Goal: Transaction & Acquisition: Download file/media

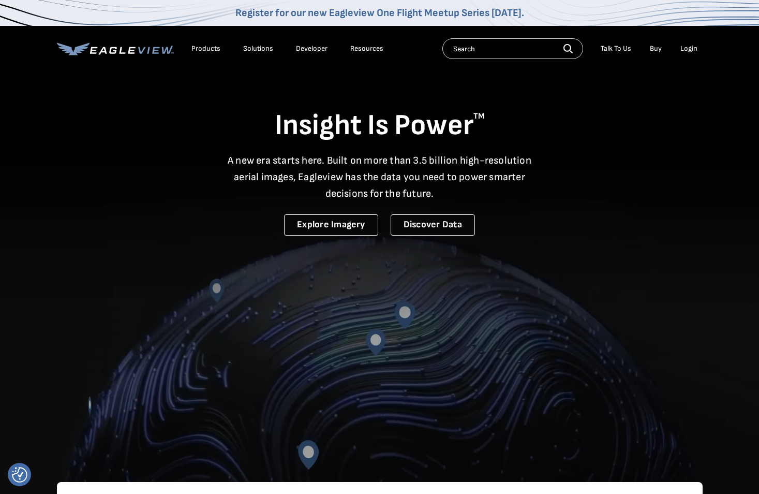
click at [694, 49] on div "Login" at bounding box center [689, 48] width 17 height 9
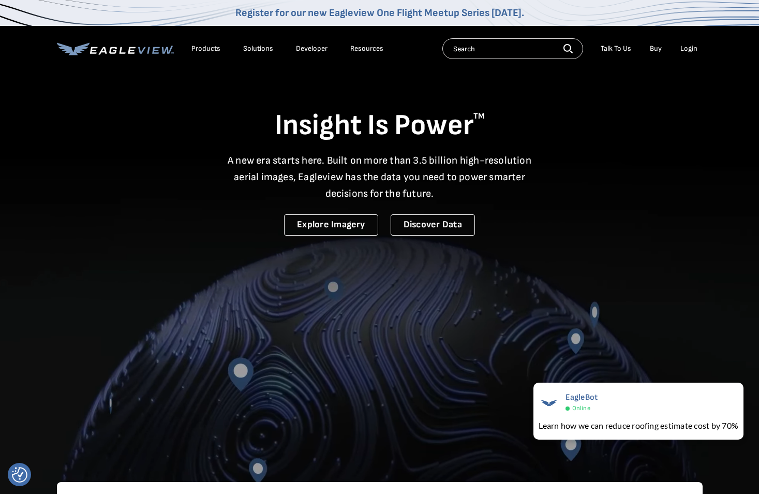
click at [691, 47] on div "Login" at bounding box center [689, 48] width 17 height 9
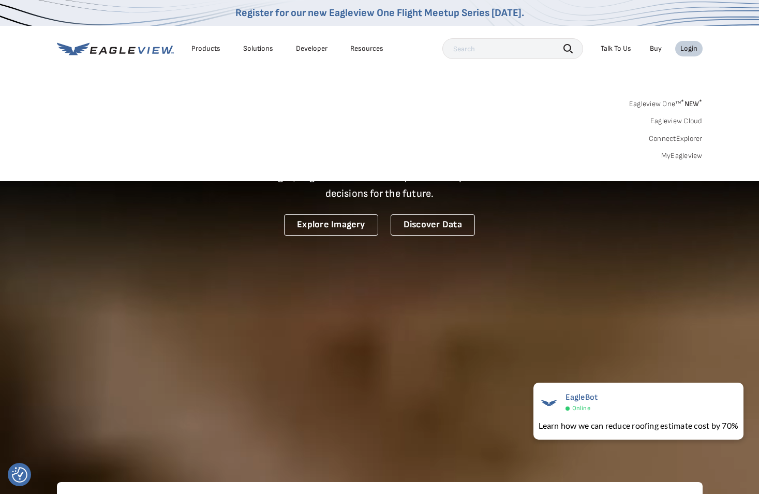
click at [700, 48] on li "Login" at bounding box center [688, 49] width 27 height 16
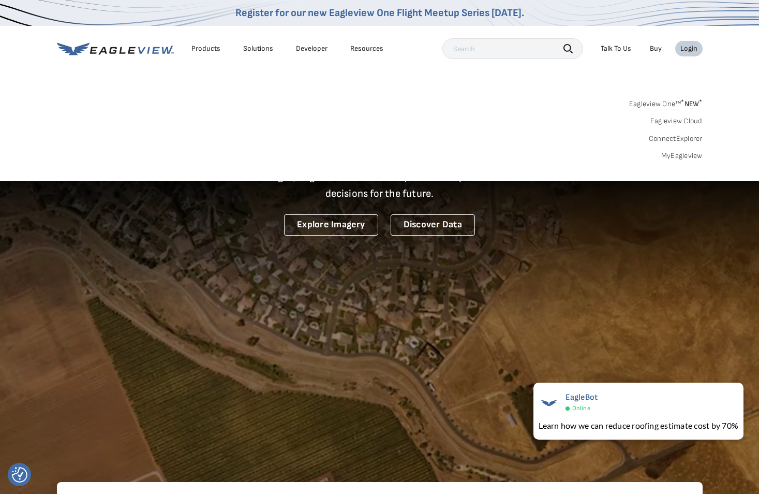
click at [696, 47] on div "Login" at bounding box center [689, 48] width 17 height 9
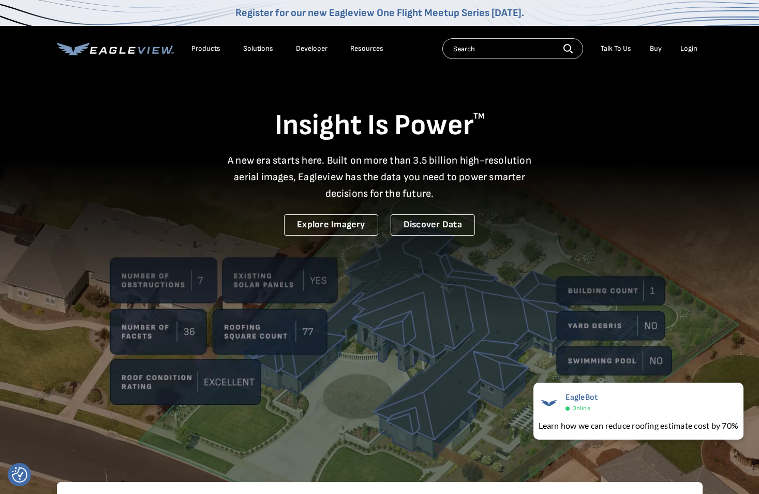
click at [689, 47] on div "Login" at bounding box center [689, 48] width 17 height 9
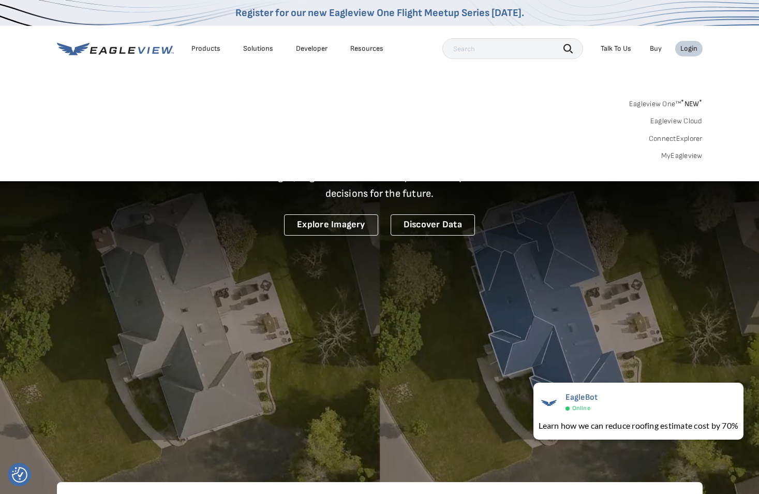
click at [682, 154] on link "MyEagleview" at bounding box center [681, 155] width 41 height 9
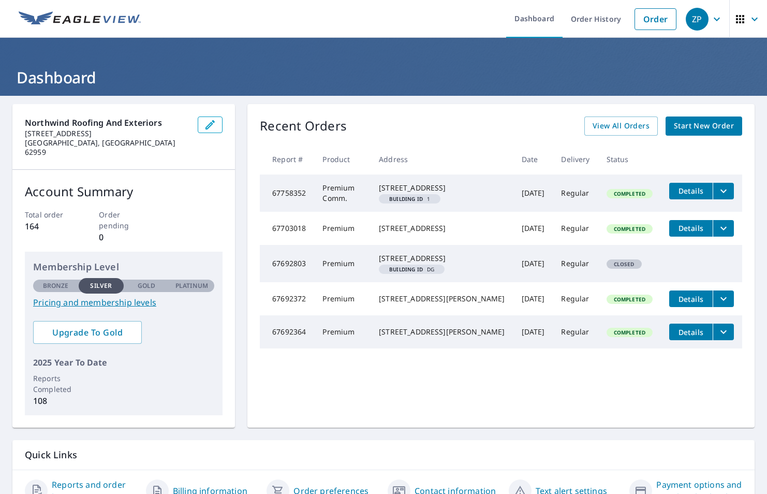
click at [717, 193] on icon "filesDropdownBtn-67758352" at bounding box center [723, 191] width 12 height 12
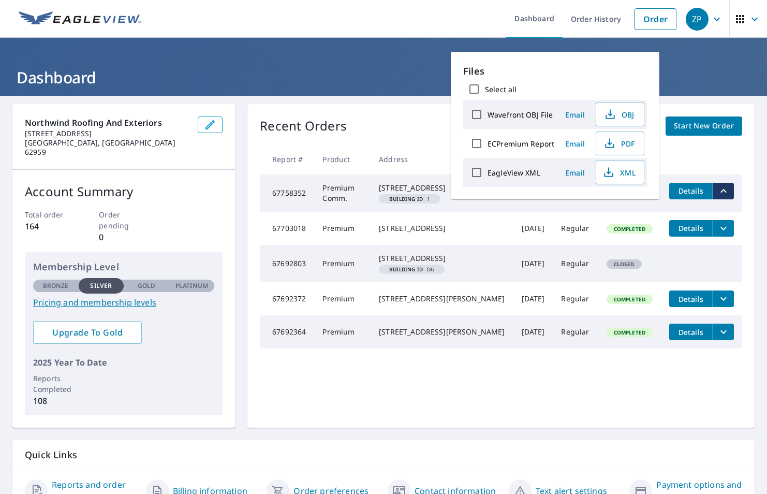
click at [693, 194] on span "Details" at bounding box center [690, 191] width 31 height 10
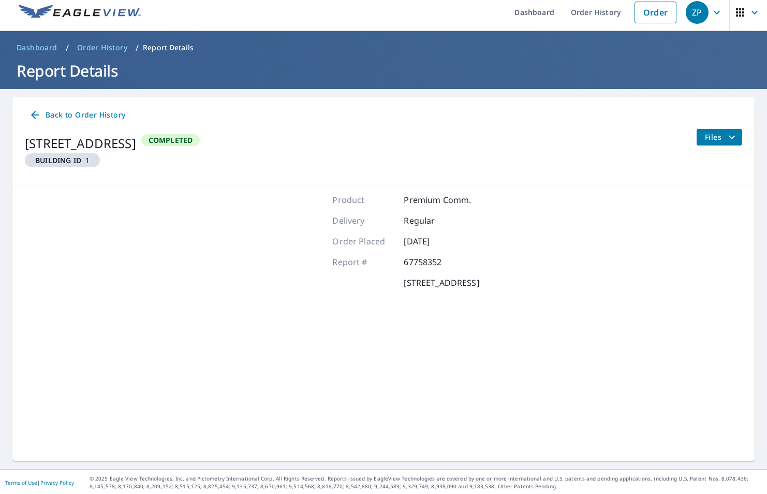
scroll to position [8, 0]
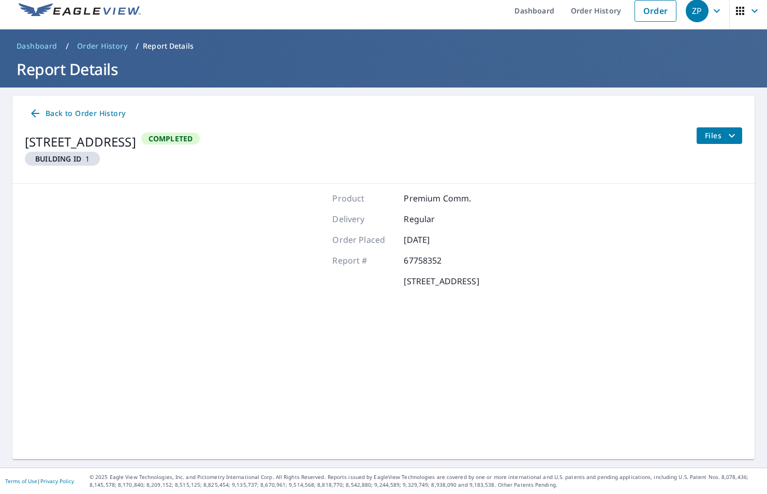
click at [726, 134] on icon "filesDropdownBtn-67758352" at bounding box center [732, 135] width 12 height 12
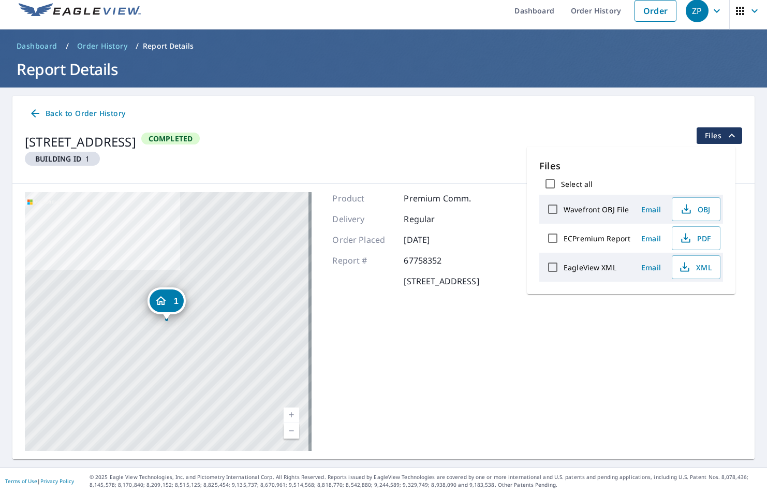
click at [612, 132] on div "1025 S Division St Carterville, IL 62918 Building ID 1 Completed Files" at bounding box center [383, 151] width 717 height 48
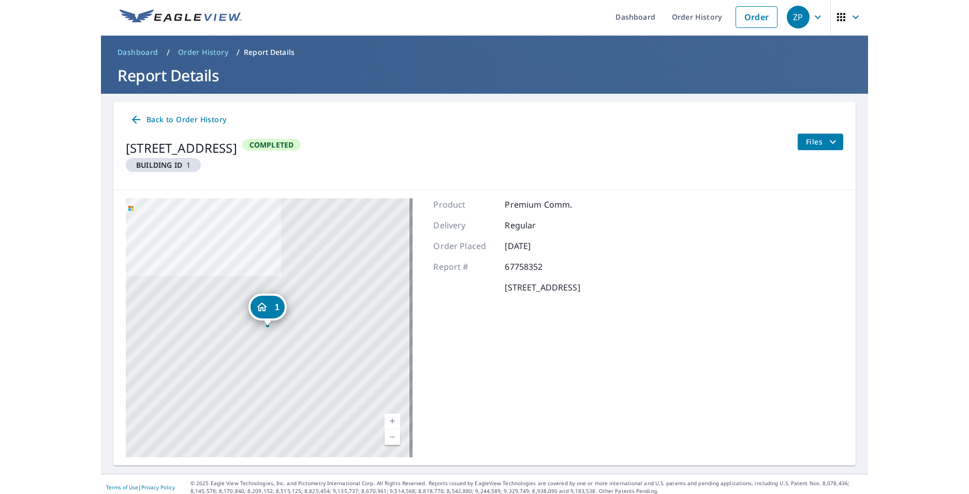
scroll to position [0, 0]
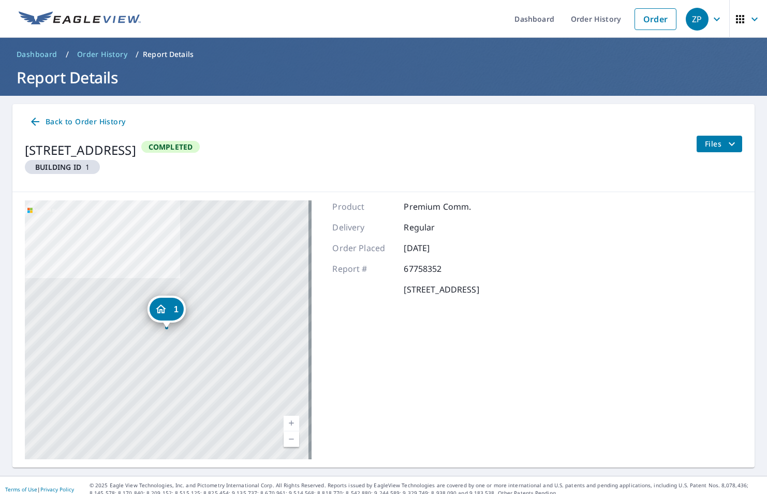
click at [730, 143] on button "Files" at bounding box center [719, 144] width 46 height 17
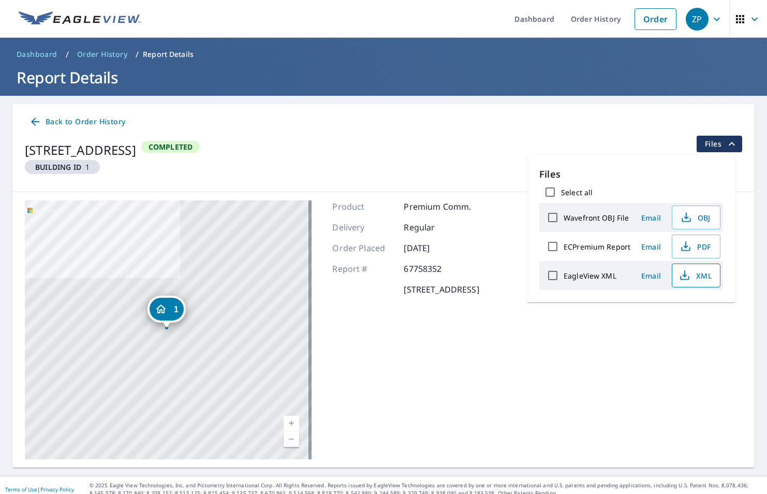
click at [701, 279] on span "XML" at bounding box center [694, 275] width 33 height 12
click at [671, 127] on div "Back to Order History" at bounding box center [383, 121] width 717 height 19
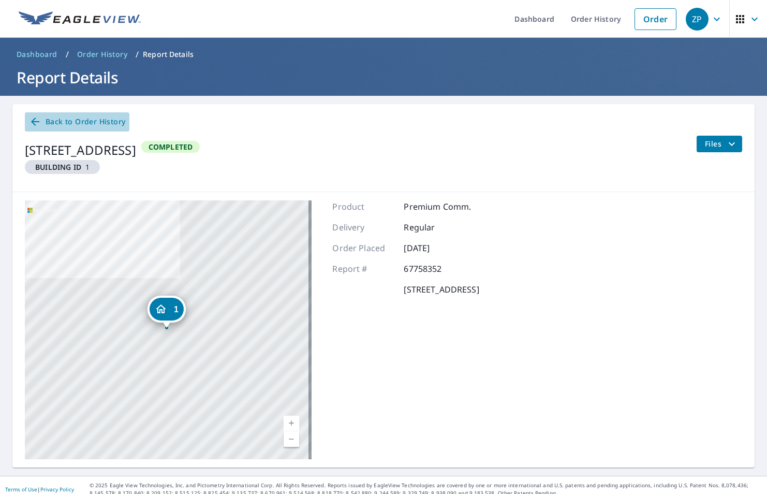
click at [38, 121] on icon at bounding box center [35, 121] width 12 height 12
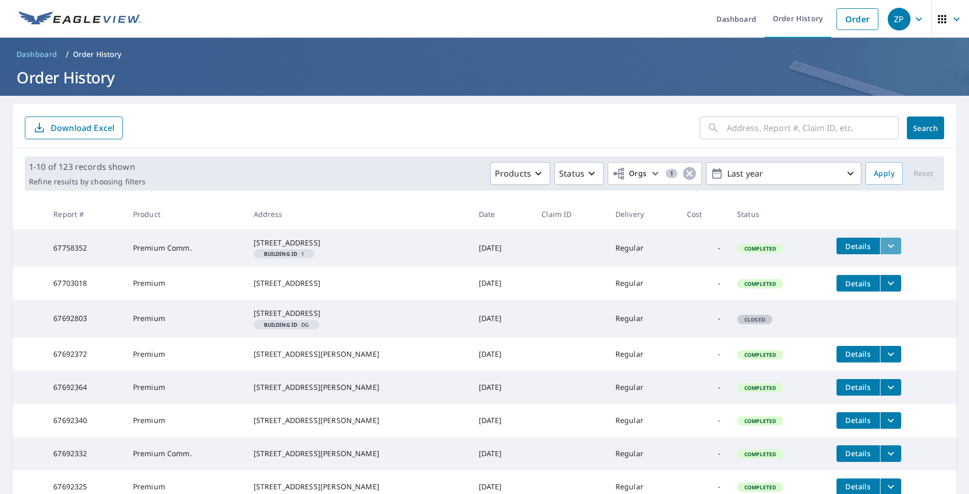
click at [883, 243] on button "filesDropdownBtn-67758352" at bounding box center [890, 246] width 21 height 17
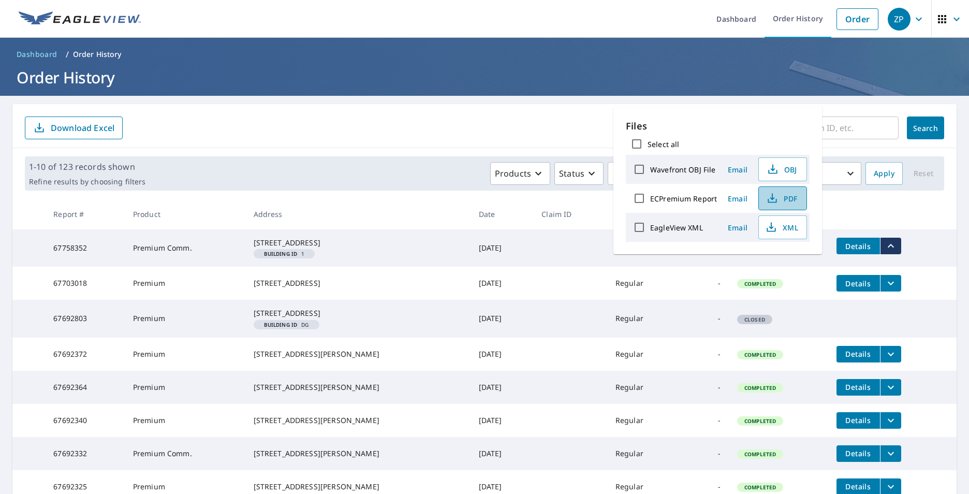
click at [781, 197] on span "PDF" at bounding box center [781, 198] width 33 height 12
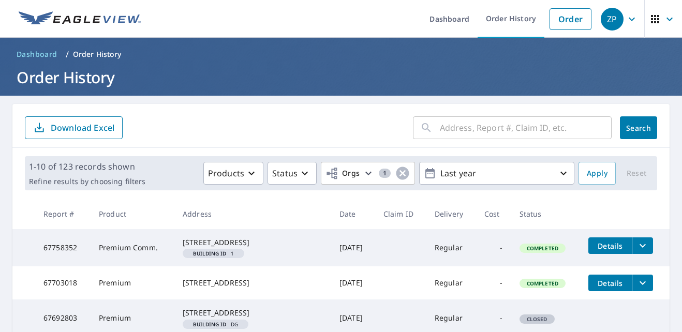
click at [637, 241] on icon "filesDropdownBtn-67758352" at bounding box center [643, 246] width 12 height 12
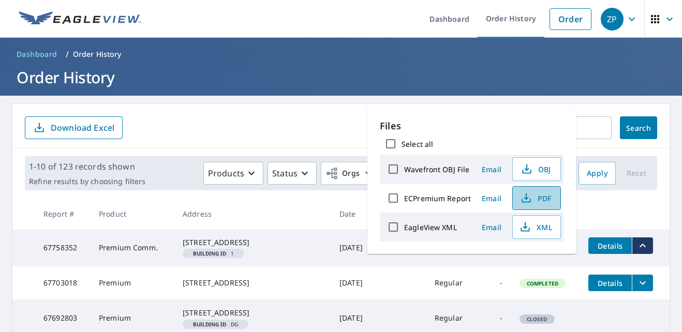
click at [546, 196] on span "PDF" at bounding box center [535, 198] width 33 height 12
